Goal: Find specific page/section: Find specific page/section

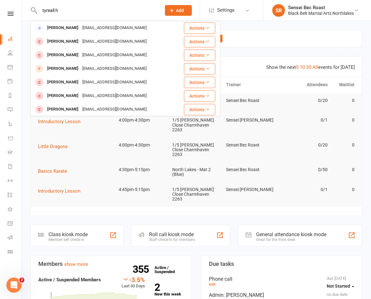
drag, startPoint x: 47, startPoint y: 12, endPoint x: 40, endPoint y: 12, distance: 7.0
click at [40, 12] on input "tyreall h" at bounding box center [97, 10] width 119 height 9
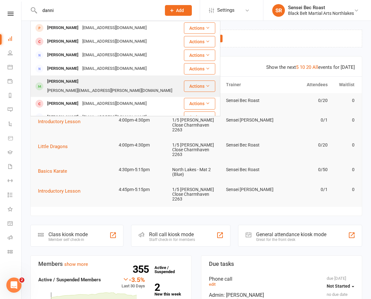
type input "danni"
click at [88, 87] on div "[PERSON_NAME][EMAIL_ADDRESS][PERSON_NAME][DOMAIN_NAME]" at bounding box center [109, 90] width 129 height 9
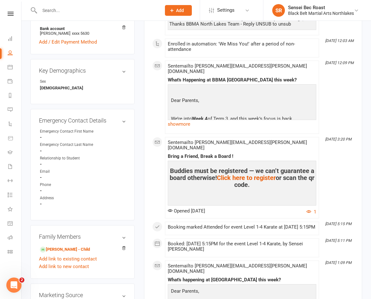
scroll to position [285, 0]
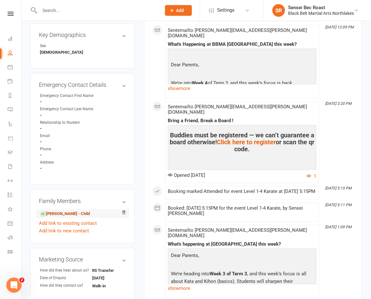
click at [71, 211] on link "[PERSON_NAME] - Child" at bounding box center [65, 214] width 50 height 7
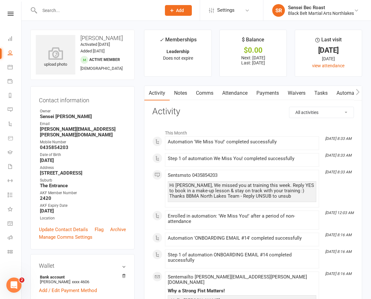
click at [88, 10] on input "text" at bounding box center [97, 10] width 119 height 9
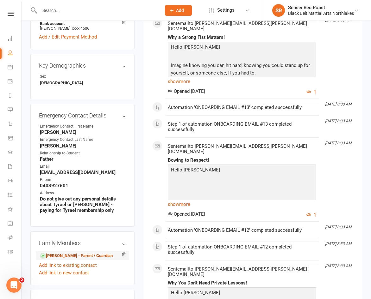
scroll to position [285, 0]
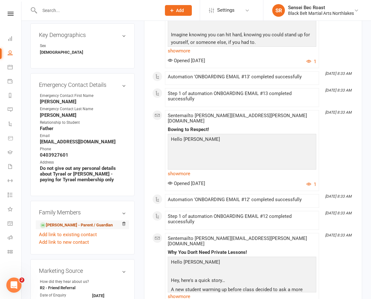
click at [79, 222] on link "[PERSON_NAME] - Parent / Guardian" at bounding box center [76, 225] width 73 height 7
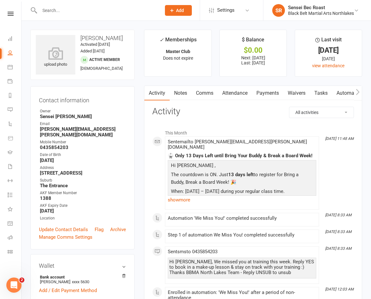
click at [74, 12] on input "text" at bounding box center [97, 10] width 119 height 9
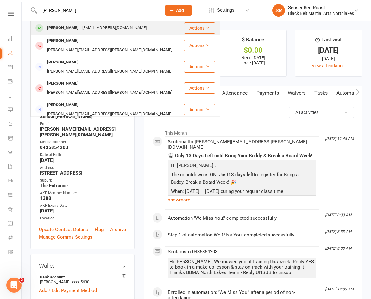
type input "[PERSON_NAME]"
click at [79, 28] on div "[PERSON_NAME]" at bounding box center [62, 27] width 35 height 9
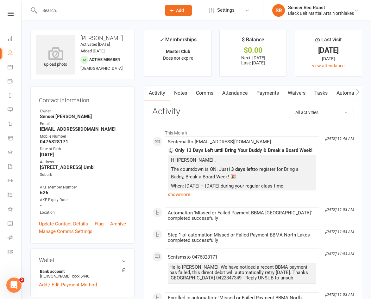
click at [91, 11] on input "text" at bounding box center [97, 10] width 119 height 9
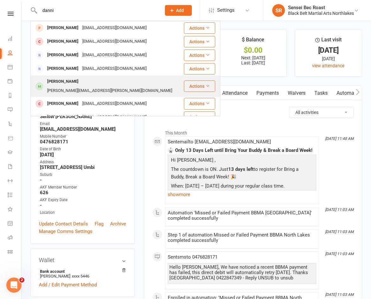
type input "danni"
click at [86, 86] on div "[PERSON_NAME][EMAIL_ADDRESS][PERSON_NAME][DOMAIN_NAME]" at bounding box center [109, 90] width 129 height 9
